Goal: Task Accomplishment & Management: Manage account settings

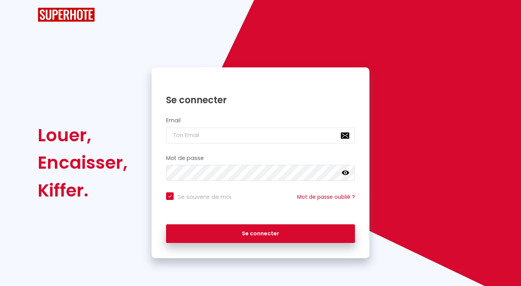
checkbox input "true"
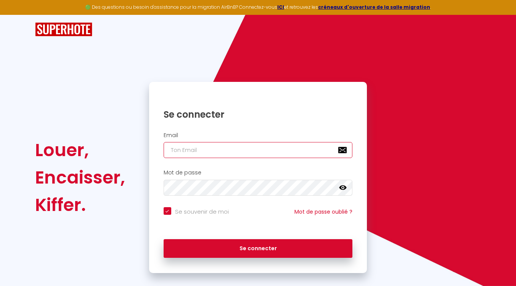
type input "[EMAIL_ADDRESS][DOMAIN_NAME]"
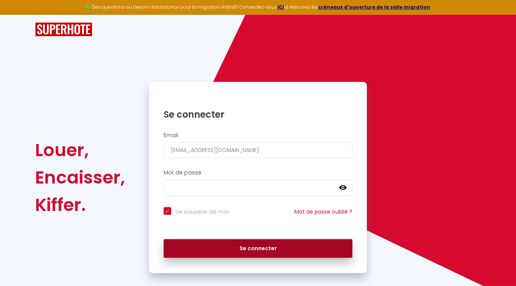
click at [247, 245] on button "Se connecter" at bounding box center [258, 248] width 189 height 19
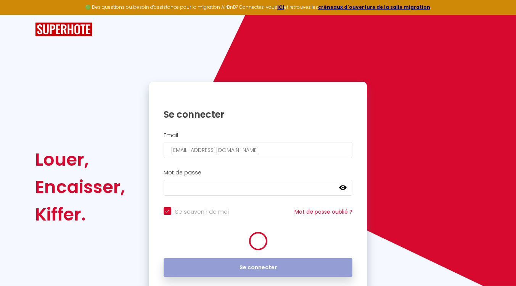
checkbox input "true"
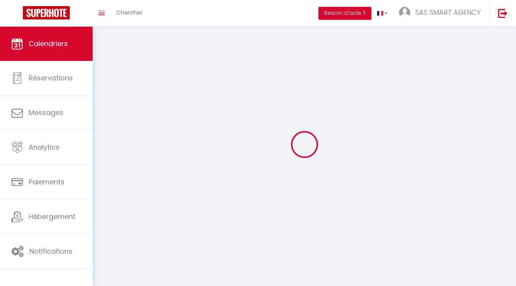
select select
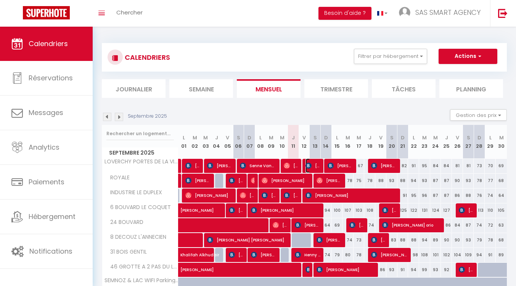
click at [308, 161] on span "[PERSON_NAME]" at bounding box center [312, 166] width 15 height 14
select select "OK"
select select "0"
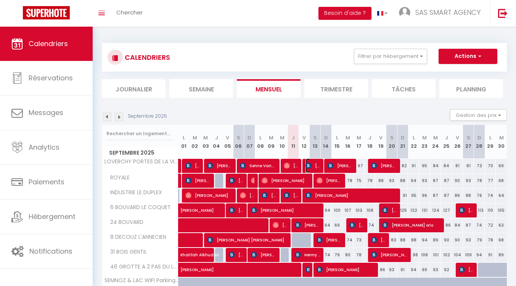
select select "1"
select select
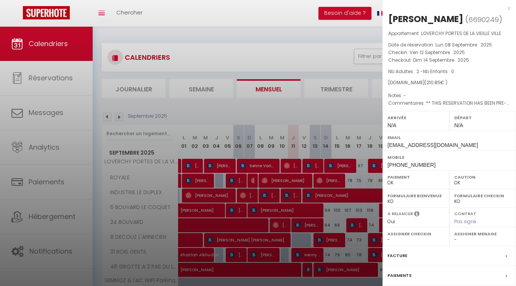
click at [315, 111] on div at bounding box center [258, 143] width 516 height 286
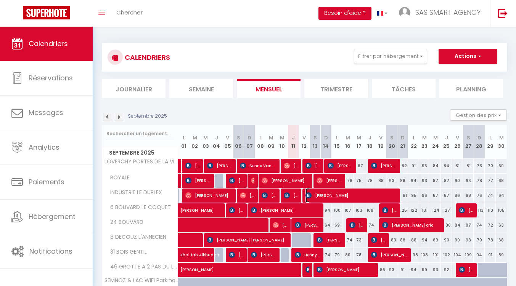
click at [315, 197] on span "[PERSON_NAME]" at bounding box center [351, 195] width 92 height 14
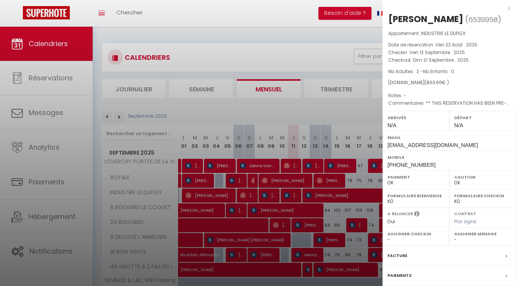
click at [317, 153] on div at bounding box center [258, 143] width 516 height 286
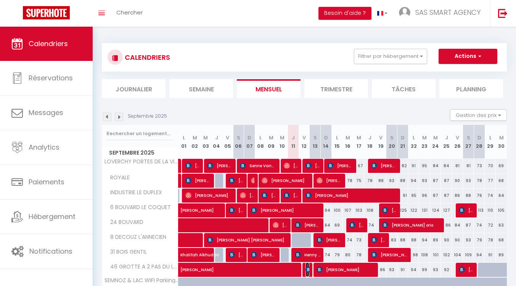
click at [306, 268] on img at bounding box center [308, 270] width 6 height 6
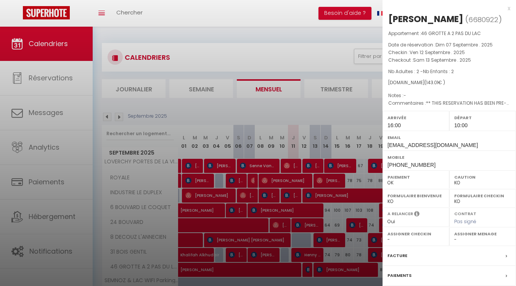
click at [380, 163] on div at bounding box center [258, 143] width 516 height 286
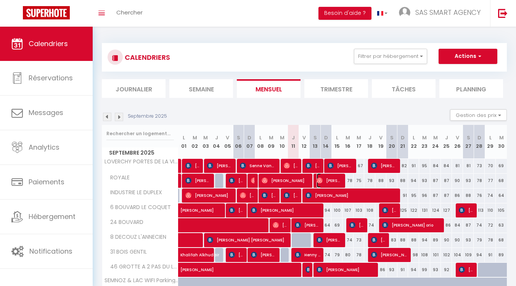
click at [339, 177] on span "[PERSON_NAME]" at bounding box center [329, 180] width 26 height 14
select select "OK"
select select "0"
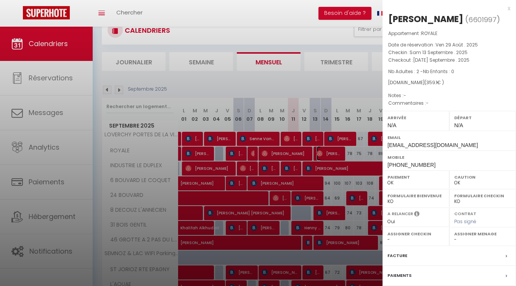
scroll to position [29, 0]
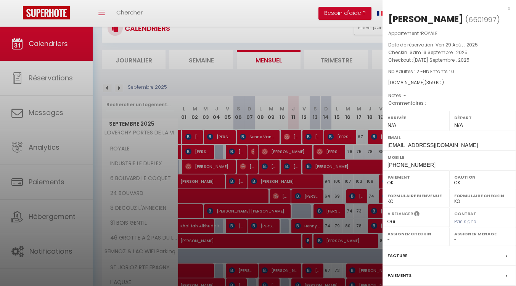
click at [304, 243] on div at bounding box center [258, 143] width 516 height 286
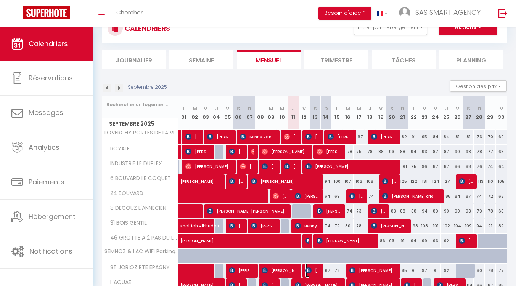
click at [308, 270] on img at bounding box center [308, 271] width 6 height 6
select select "KO"
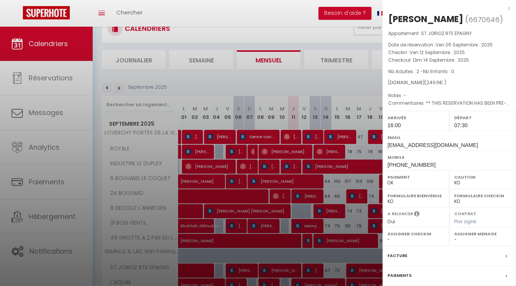
click at [257, 77] on div at bounding box center [258, 143] width 516 height 286
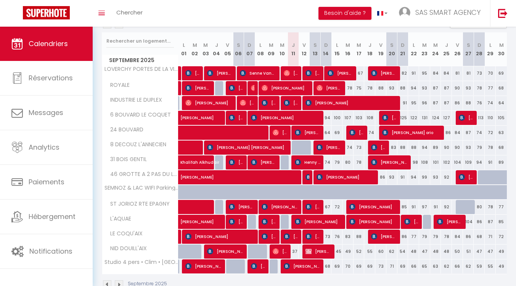
scroll to position [95, 0]
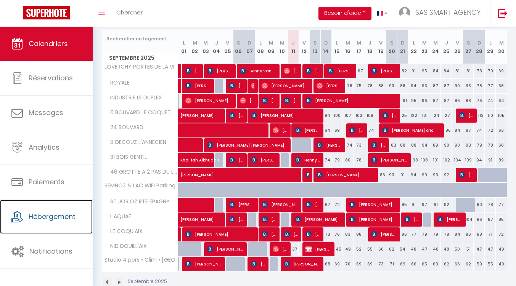
click at [35, 214] on span "Hébergement" at bounding box center [52, 217] width 47 height 10
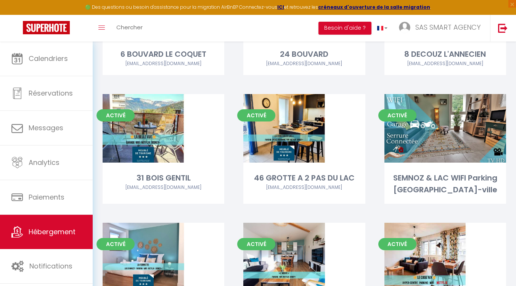
scroll to position [260, 0]
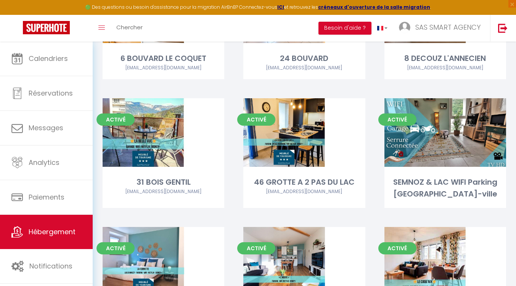
click at [439, 135] on link "Editer" at bounding box center [445, 132] width 46 height 15
select select "3"
select select "2"
select select "1"
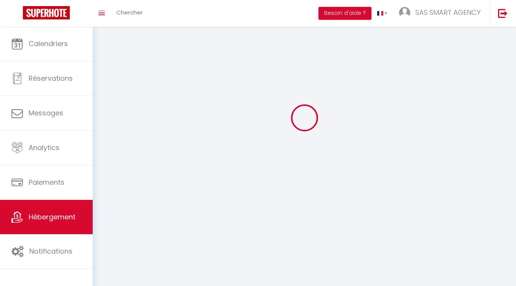
select select
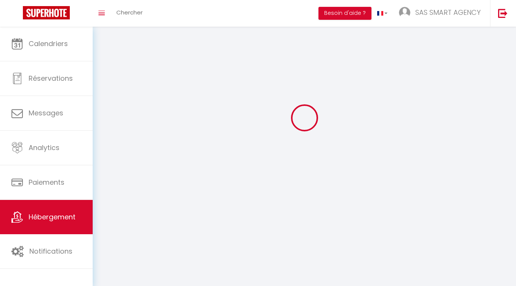
select select
checkbox input "false"
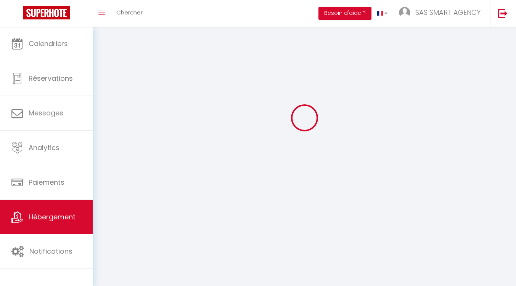
checkbox input "false"
select select
select select "28"
select select
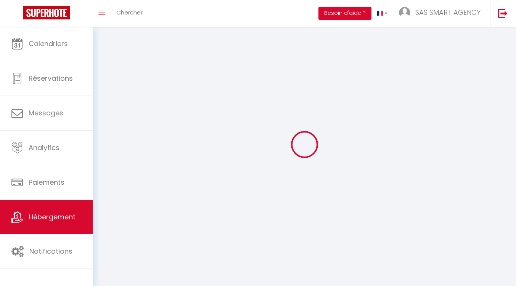
select select
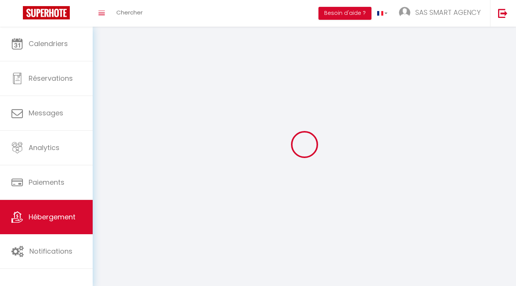
checkbox input "false"
select select
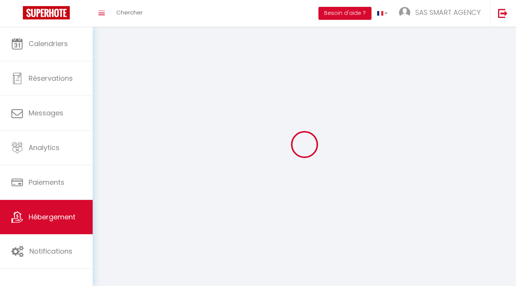
select select
select select "1"
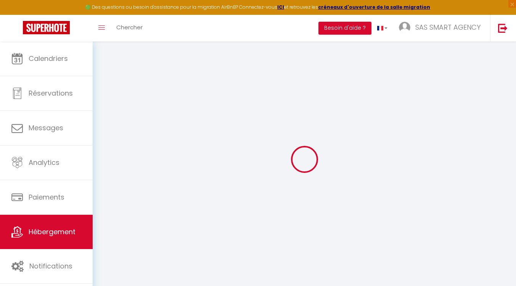
select select
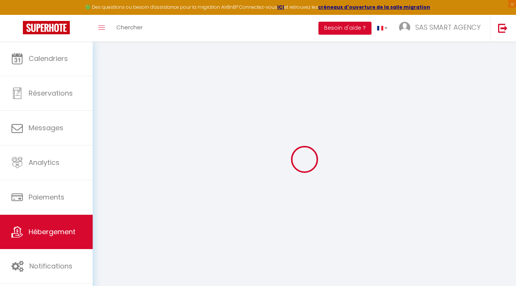
select select
checkbox input "false"
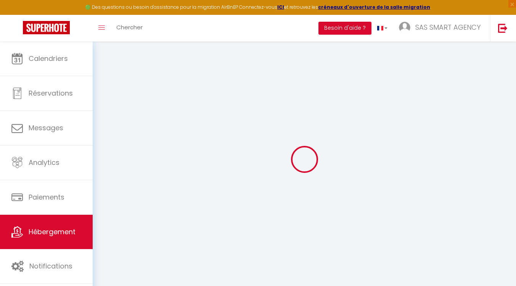
select select
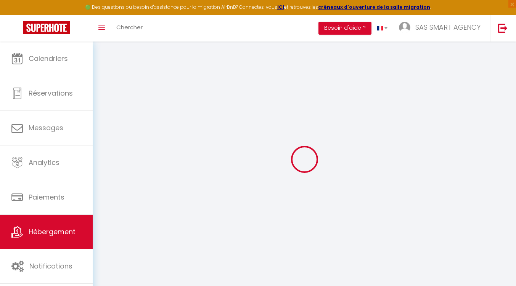
select select
checkbox input "false"
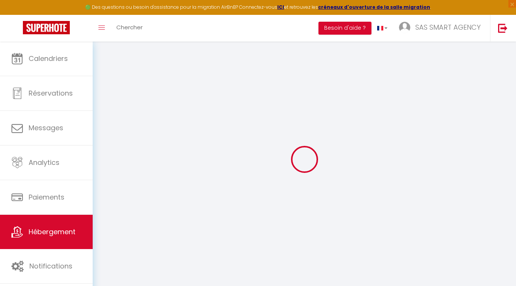
checkbox input "false"
select select
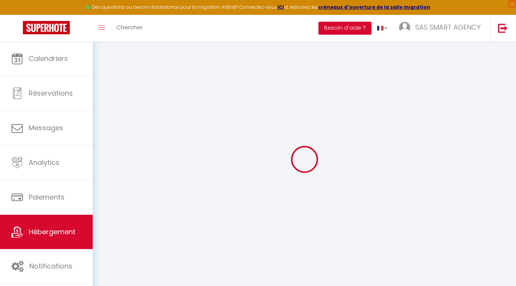
select select
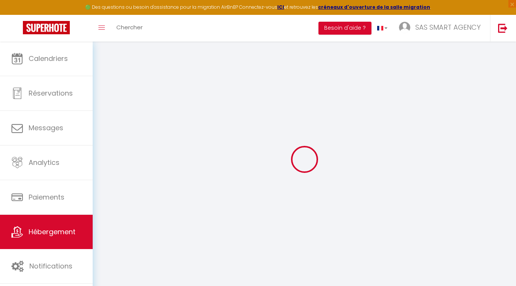
checkbox input "false"
select select
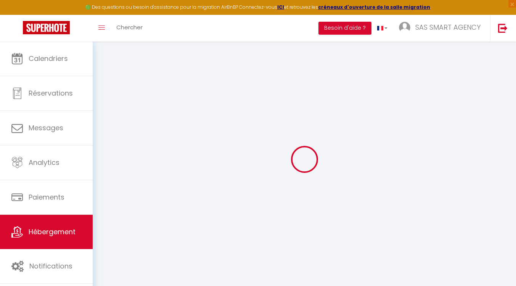
select select
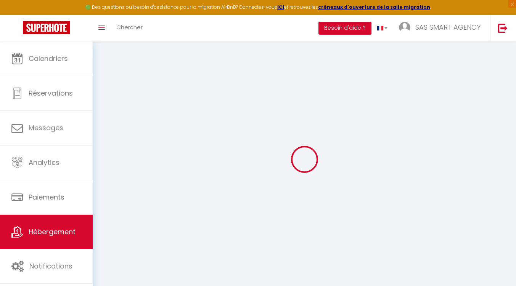
select select
checkbox input "false"
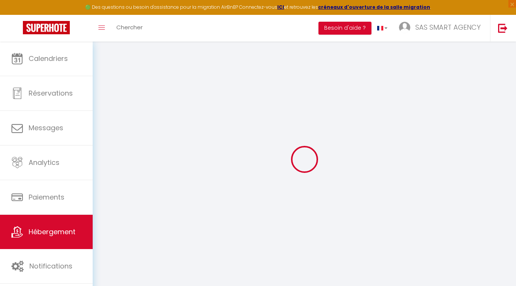
checkbox input "false"
select select
type input "SEMNOZ & LAC WIFI Parking [GEOGRAPHIC_DATA]-ville"
type input "Olivier Et [PERSON_NAME]"
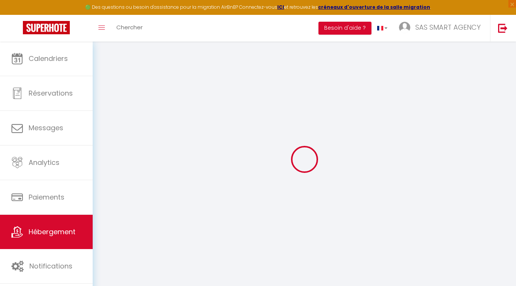
type input "1 rue"
type input "74000"
type input "Annecy"
type input "55"
type input "10"
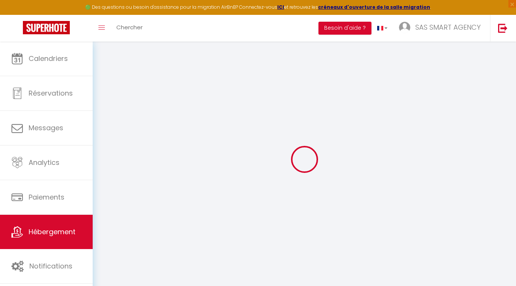
type input "59"
select select
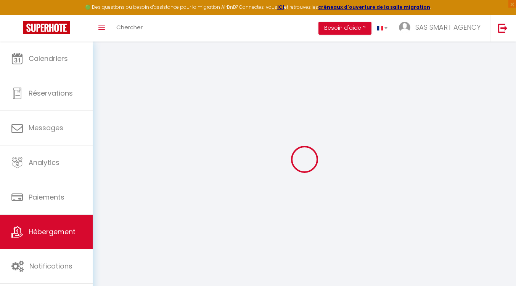
select select
type input "Allee des Allobroges"
type input "74320"
type input "Sévrier"
type input "[EMAIL_ADDRESS][DOMAIN_NAME]"
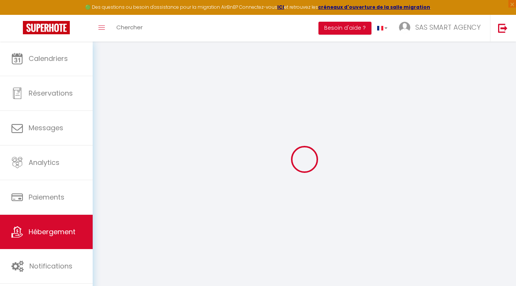
select select
checkbox input "false"
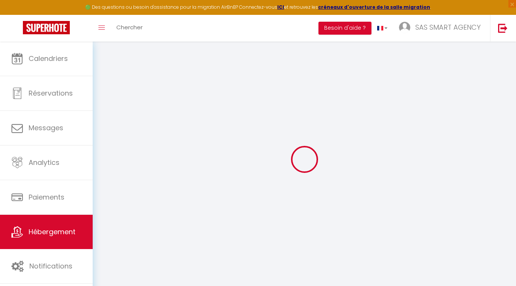
type input "0"
select select
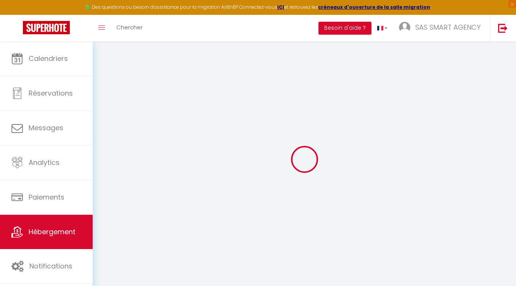
select select
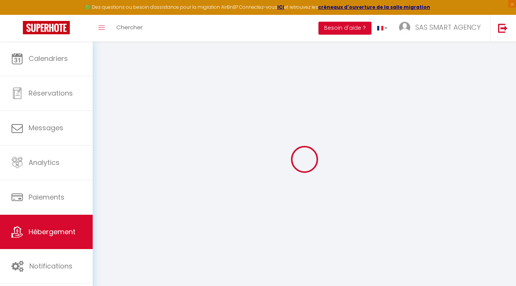
checkbox input "false"
select select
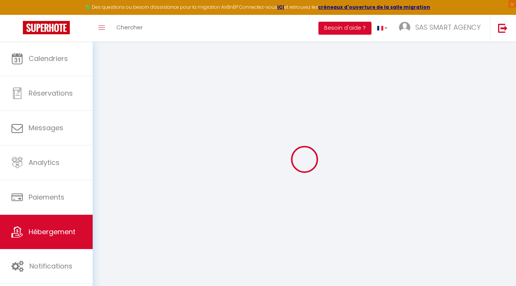
select select
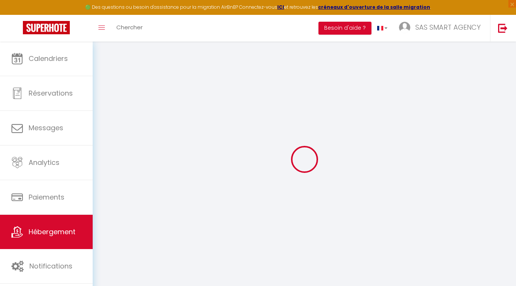
checkbox input "false"
select select
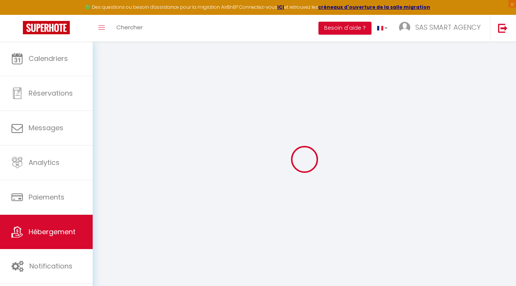
checkbox input "false"
select select "17:00"
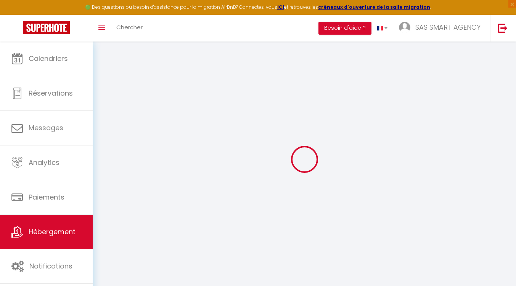
select select
select select "10:00"
select select "30"
select select "120"
select select
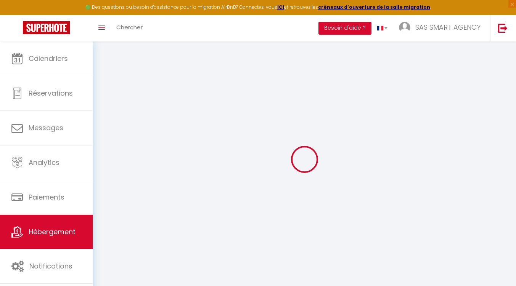
select select
checkbox input "false"
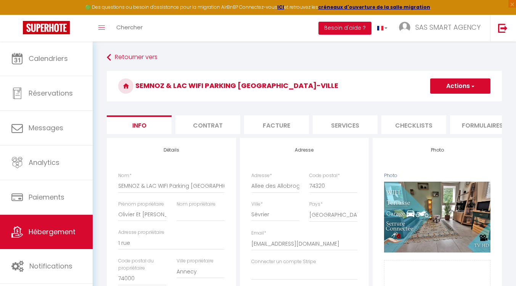
select select
checkbox input "false"
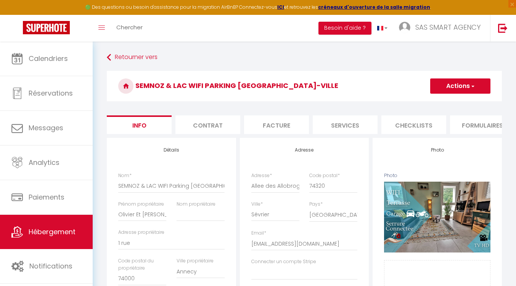
checkbox input "false"
select select
checkbox input "false"
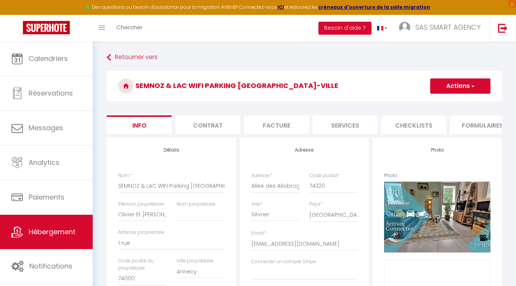
checkbox input "false"
click at [452, 82] on button "Actions" at bounding box center [460, 86] width 60 height 15
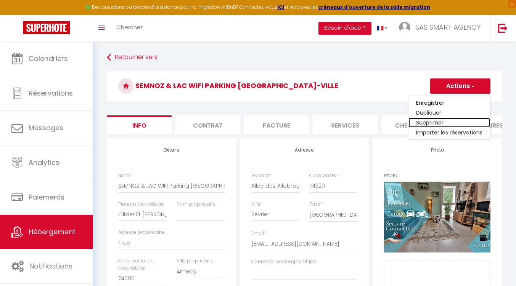
click at [430, 121] on link "Supprimer" at bounding box center [449, 123] width 82 height 10
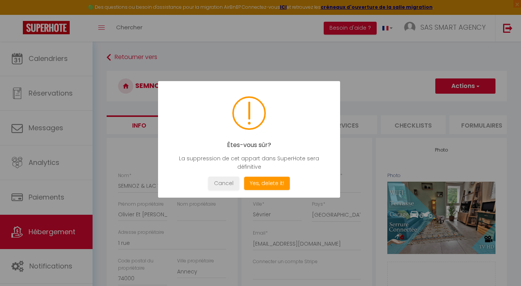
click at [265, 181] on button "Yes, delete it!" at bounding box center [267, 183] width 46 height 13
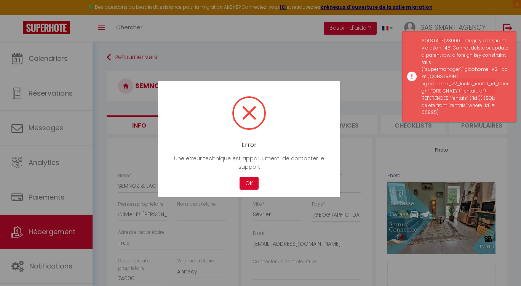
click at [244, 182] on button "OK" at bounding box center [249, 183] width 19 height 13
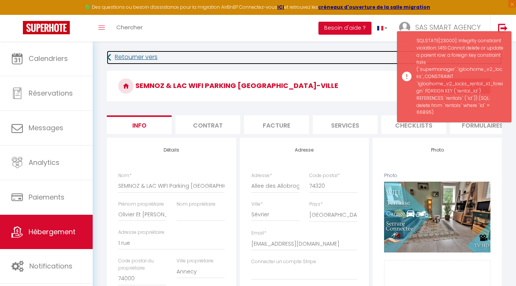
click at [349, 51] on link "Retourner vers" at bounding box center [304, 58] width 395 height 14
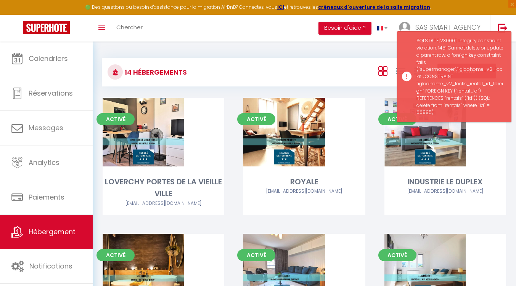
click at [323, 58] on div "14 Hébergements Actions Créer un Hébergement Nouveau groupe" at bounding box center [304, 72] width 405 height 29
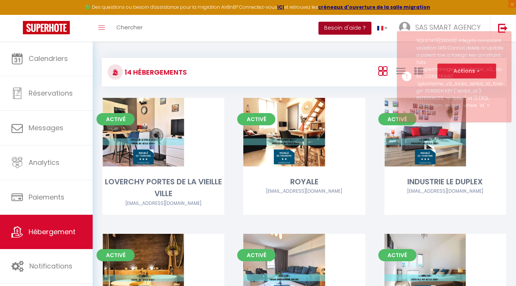
click at [335, 24] on button "Besoin d'aide ?" at bounding box center [344, 28] width 53 height 13
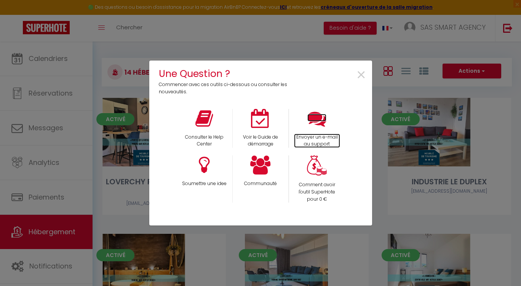
click at [319, 118] on icon at bounding box center [317, 118] width 19 height 19
click at [363, 70] on span "×" at bounding box center [361, 75] width 10 height 24
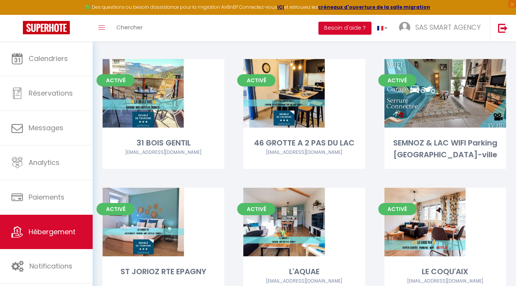
scroll to position [274, 0]
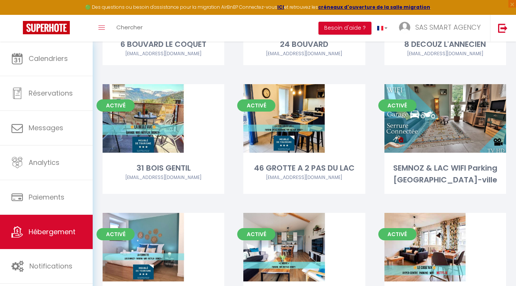
click at [442, 120] on link "Editer" at bounding box center [445, 118] width 46 height 15
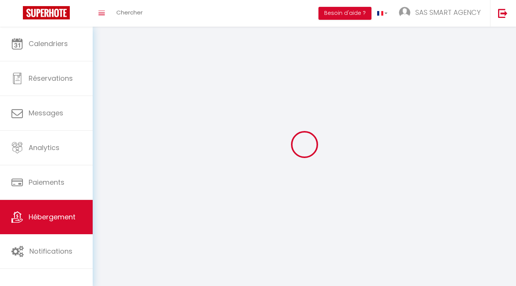
select select "1"
select select "28"
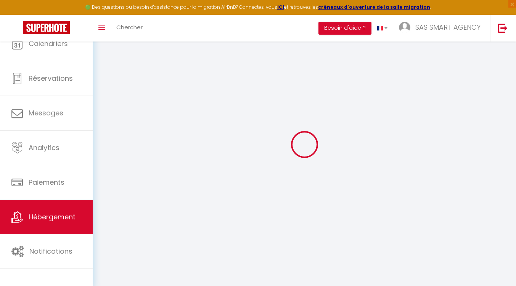
select select
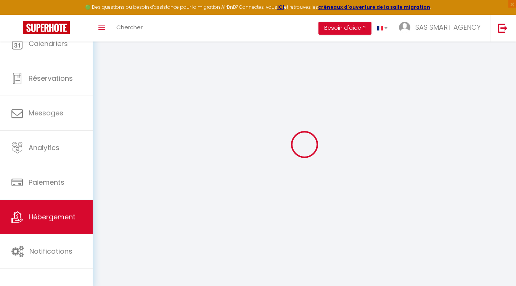
select select
checkbox input "false"
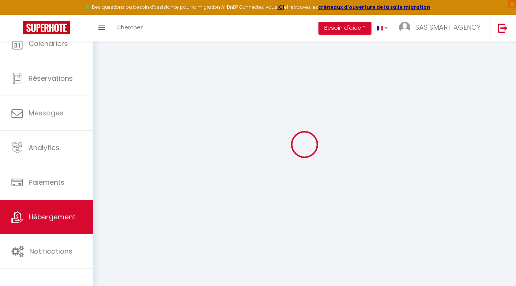
select select
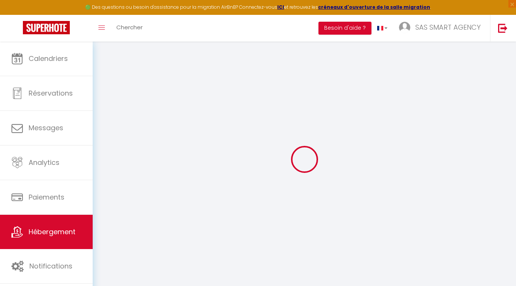
select select
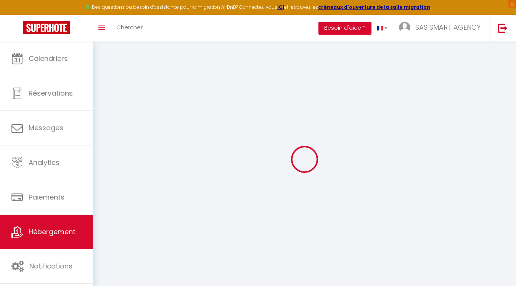
select select
checkbox input "false"
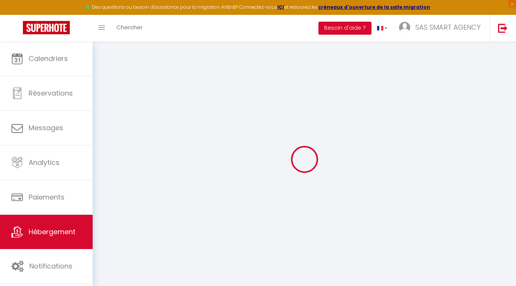
select select
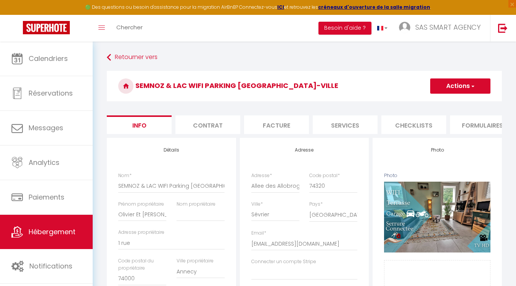
click at [463, 83] on button "Actions" at bounding box center [460, 86] width 60 height 15
click at [0, 0] on link "Supprimer" at bounding box center [0, 0] width 0 height 0
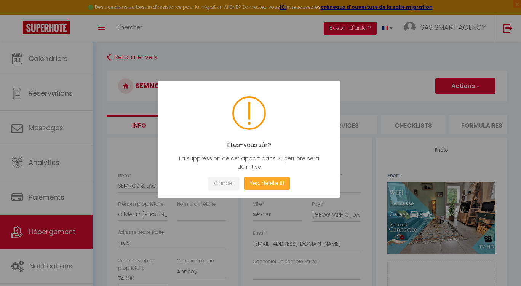
click at [261, 184] on button "Yes, delete it!" at bounding box center [267, 183] width 46 height 13
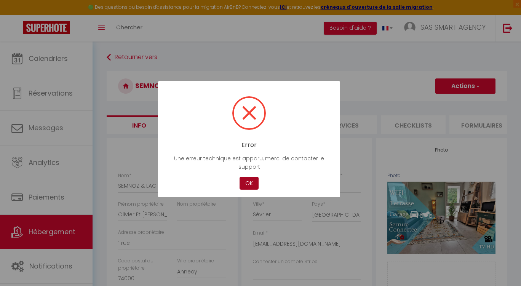
click at [251, 182] on button "OK" at bounding box center [249, 183] width 19 height 13
